Goal: Check status: Check status

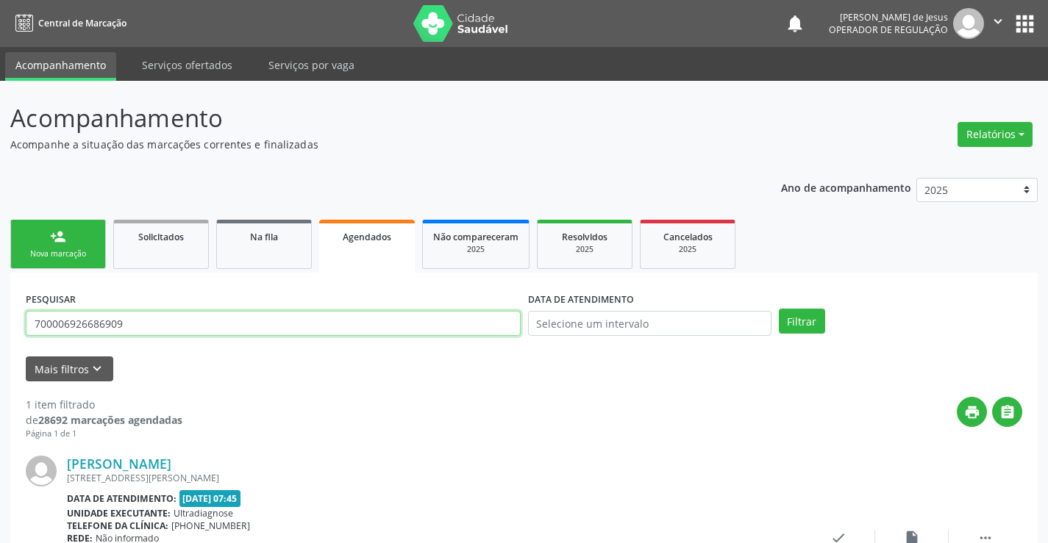
scroll to position [134, 0]
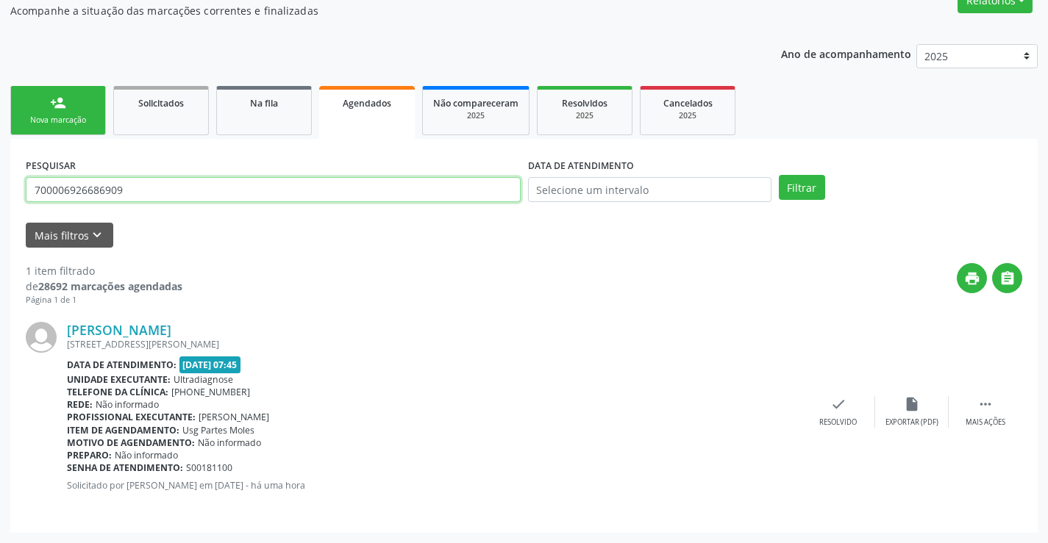
drag, startPoint x: 0, startPoint y: 0, endPoint x: 381, endPoint y: 199, distance: 429.5
click at [381, 199] on input "700006926686909" at bounding box center [273, 189] width 495 height 25
drag, startPoint x: 381, startPoint y: 199, endPoint x: 373, endPoint y: 206, distance: 10.4
click at [381, 199] on input "700006926686909" at bounding box center [273, 189] width 495 height 25
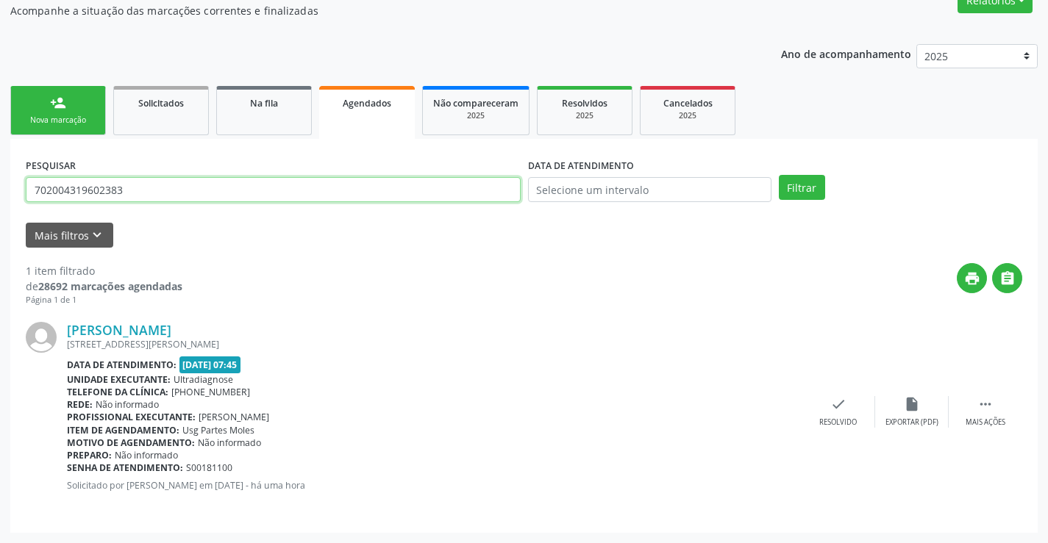
type input "702004319602383"
click at [779, 175] on button "Filtrar" at bounding box center [802, 187] width 46 height 25
click at [268, 192] on input "702004319602383" at bounding box center [273, 189] width 495 height 25
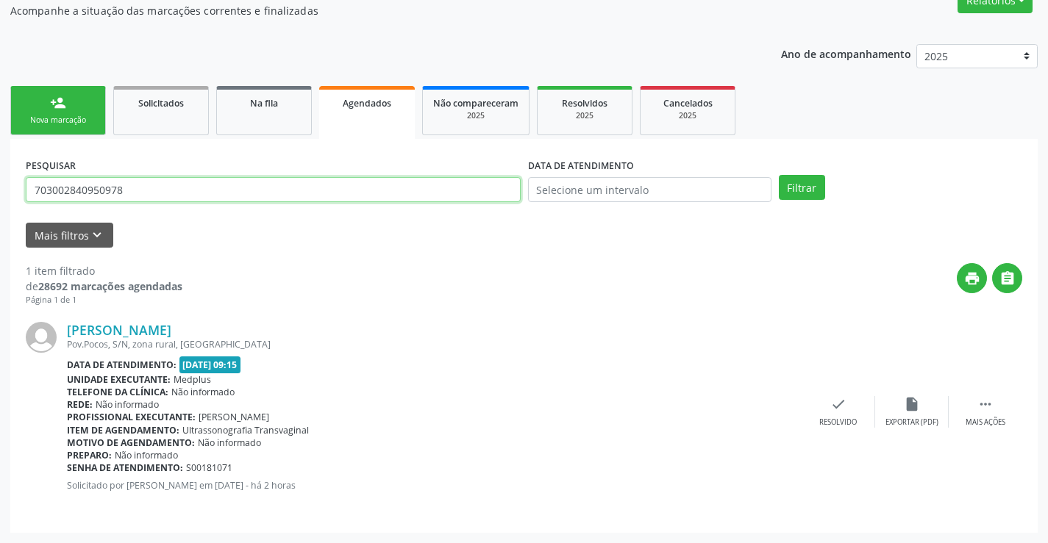
type input "703002840950978"
click at [779, 175] on button "Filtrar" at bounding box center [802, 187] width 46 height 25
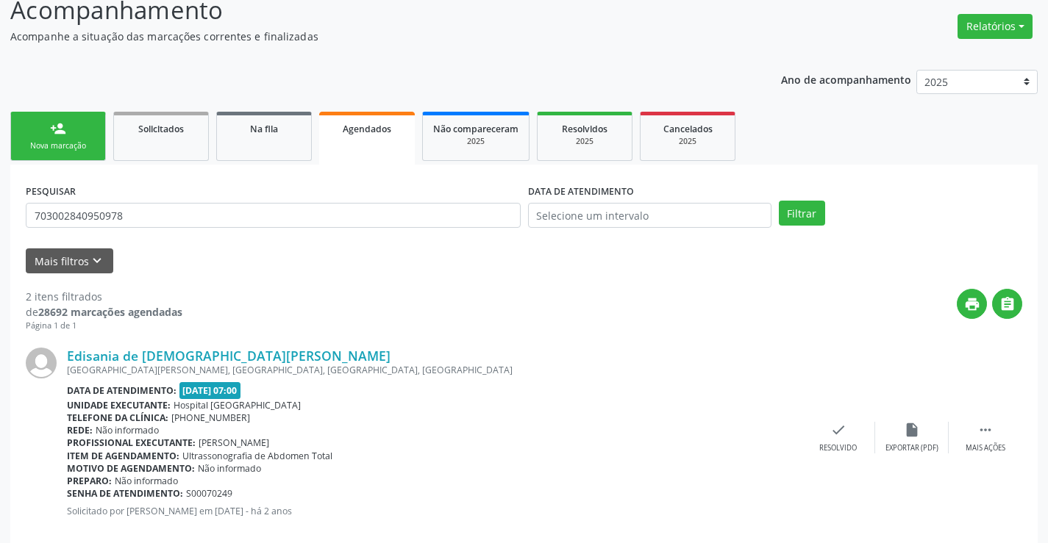
scroll to position [346, 0]
